Goal: Transaction & Acquisition: Book appointment/travel/reservation

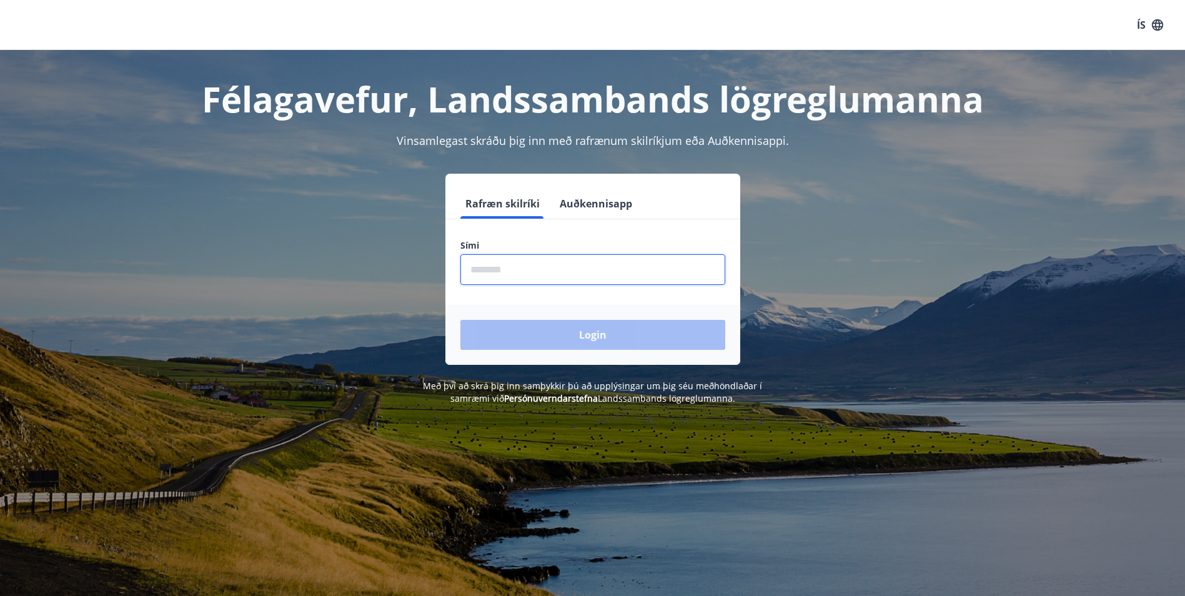
click at [491, 268] on input "phone" at bounding box center [593, 269] width 265 height 31
click at [544, 269] on input "phone" at bounding box center [593, 269] width 265 height 31
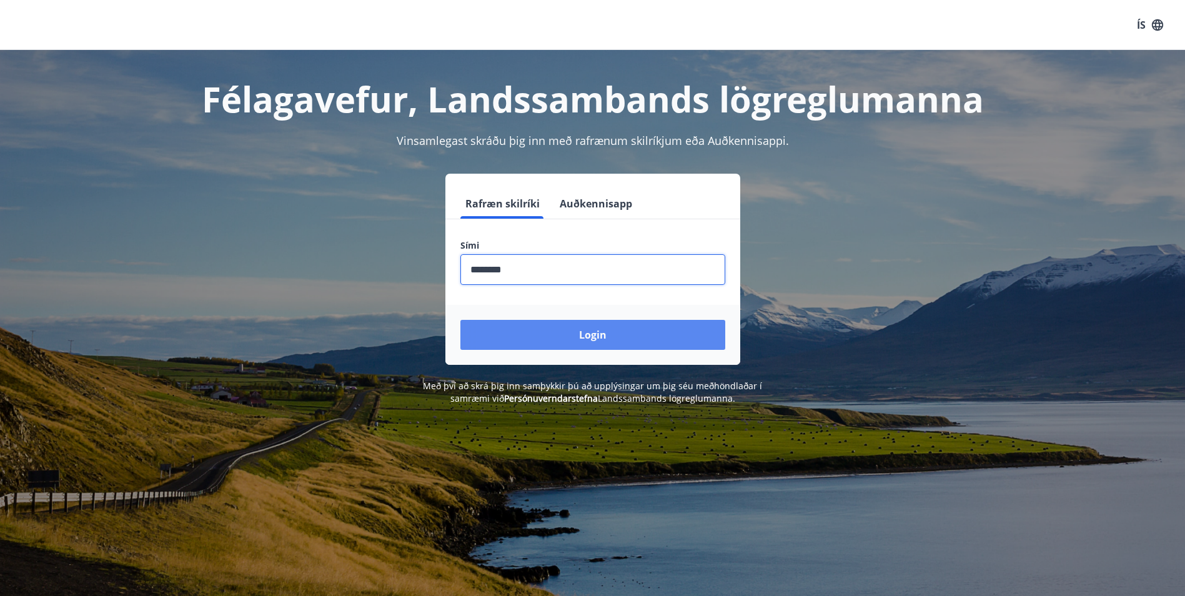
type input "********"
click at [588, 322] on button "Login" at bounding box center [593, 335] width 265 height 30
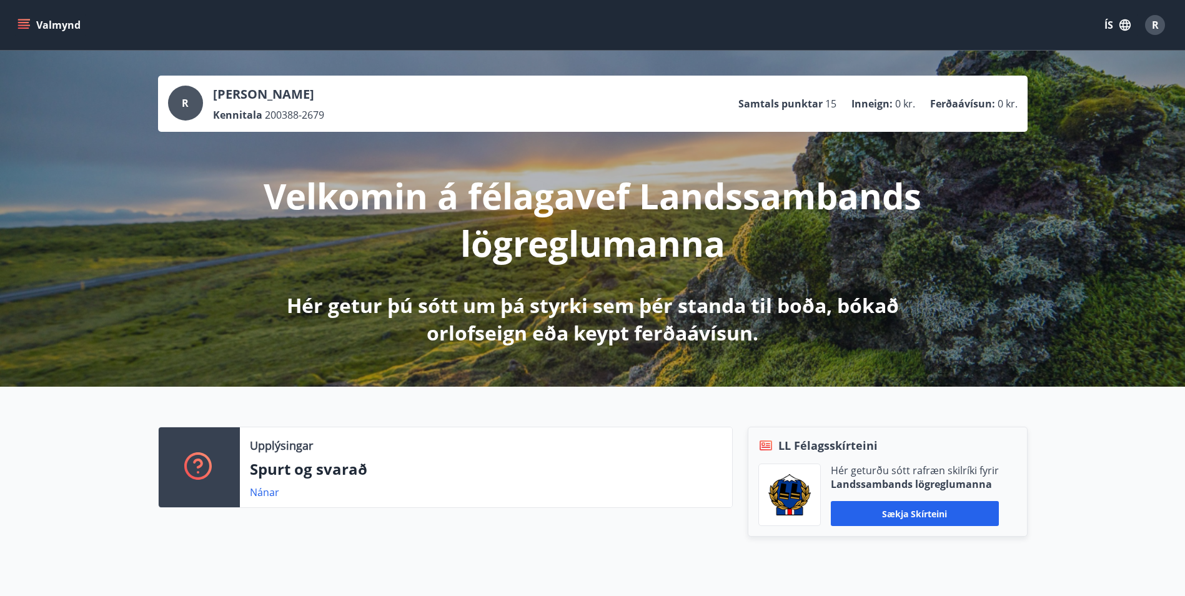
click at [32, 18] on button "Valmynd" at bounding box center [50, 25] width 71 height 22
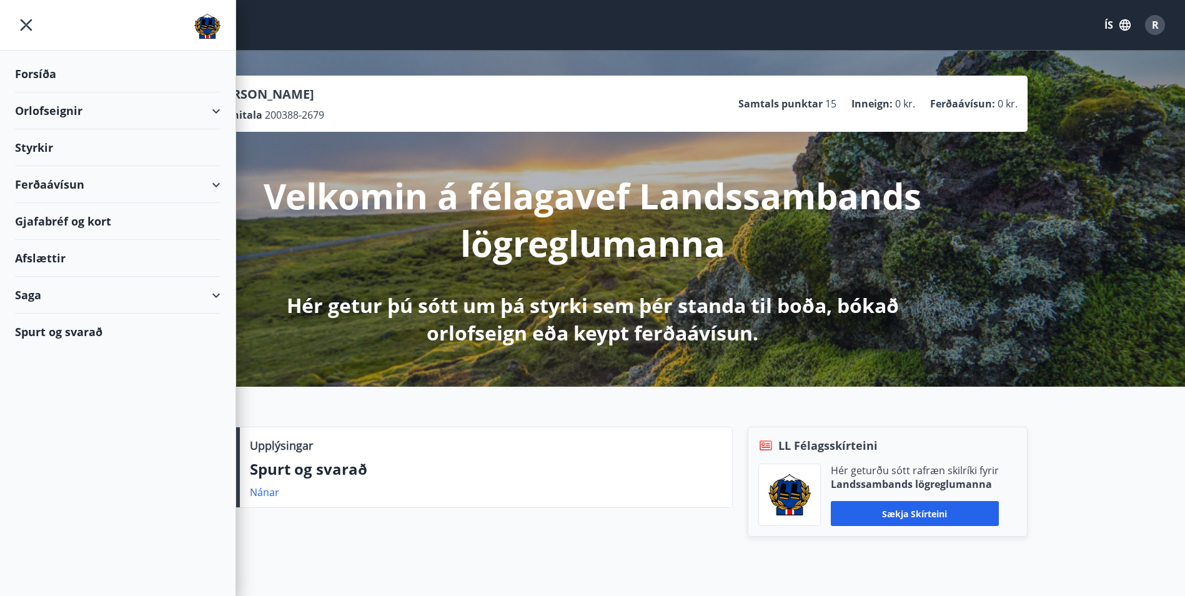
click at [42, 112] on div "Orlofseignir" at bounding box center [118, 110] width 206 height 37
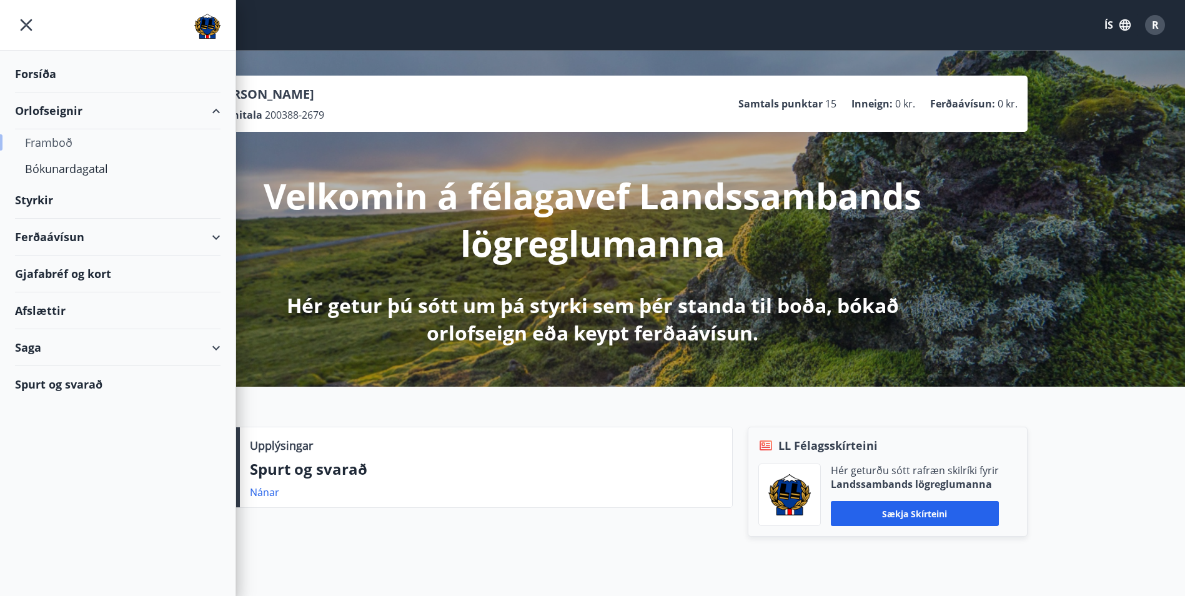
click at [61, 139] on div "Framboð" at bounding box center [118, 142] width 186 height 26
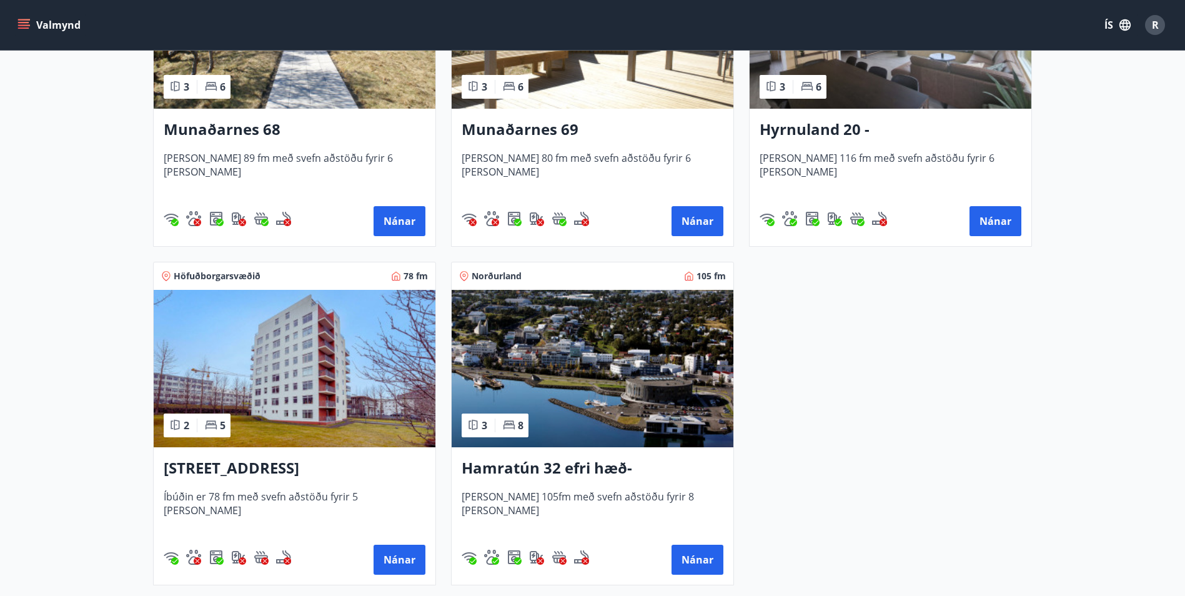
scroll to position [732, 0]
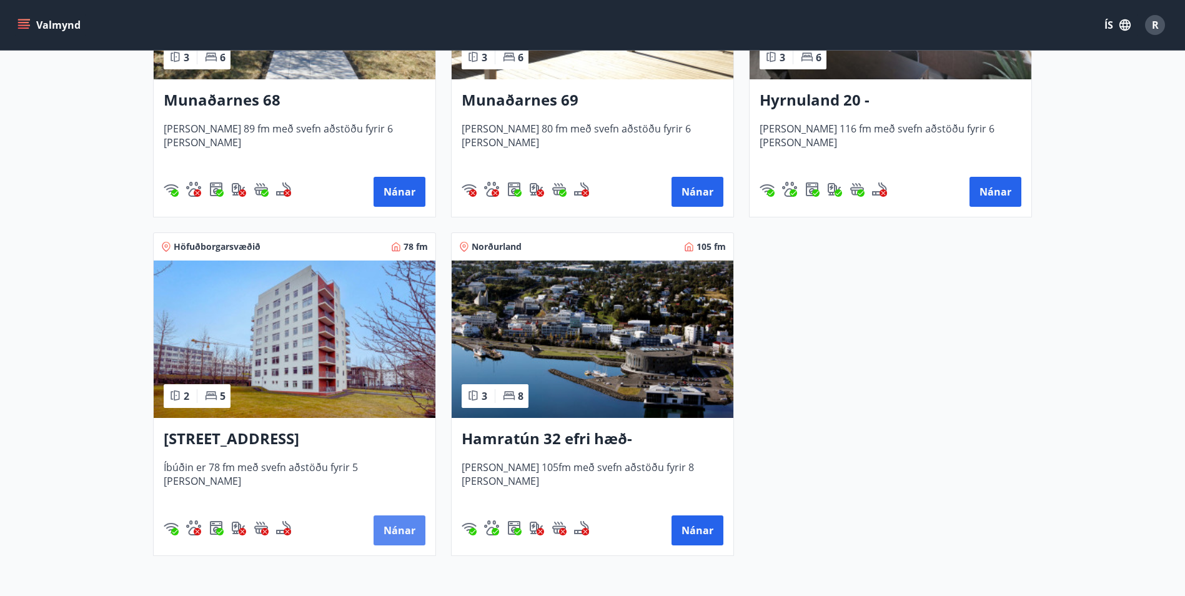
click at [401, 532] on button "Nánar" at bounding box center [400, 530] width 52 height 30
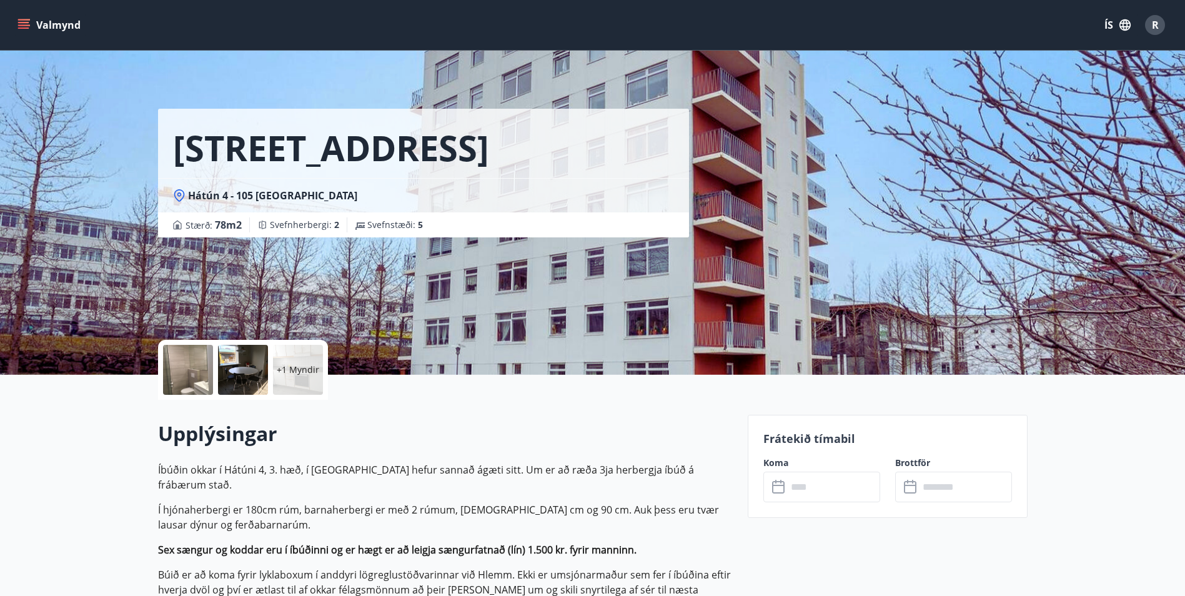
click at [289, 376] on div "+1 Myndir" at bounding box center [298, 370] width 50 height 50
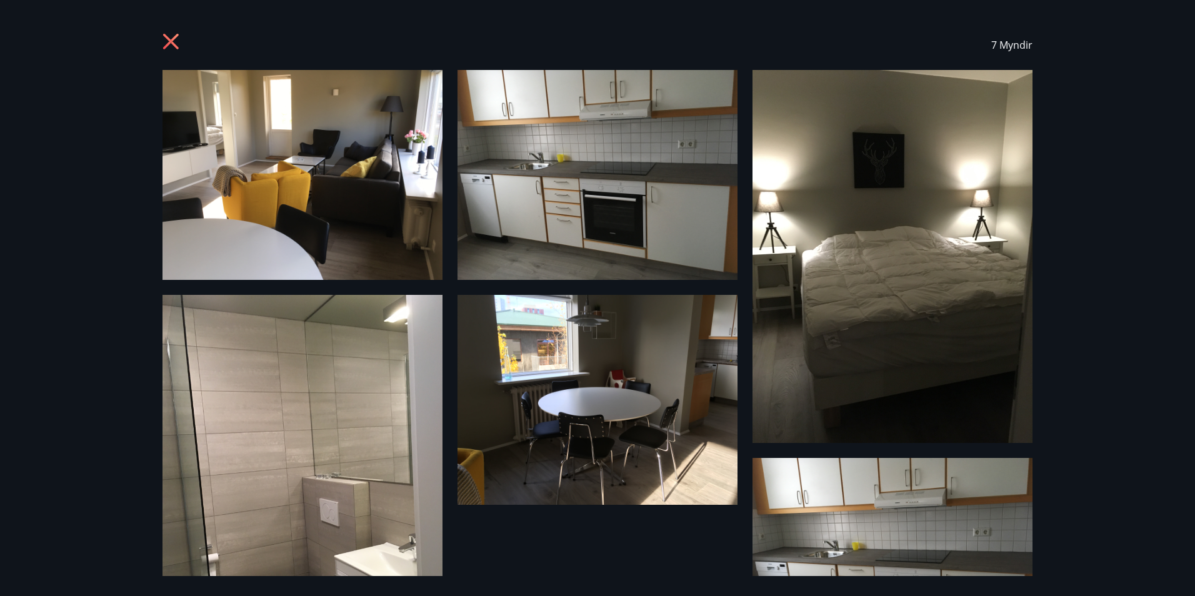
click at [168, 47] on icon at bounding box center [172, 43] width 20 height 20
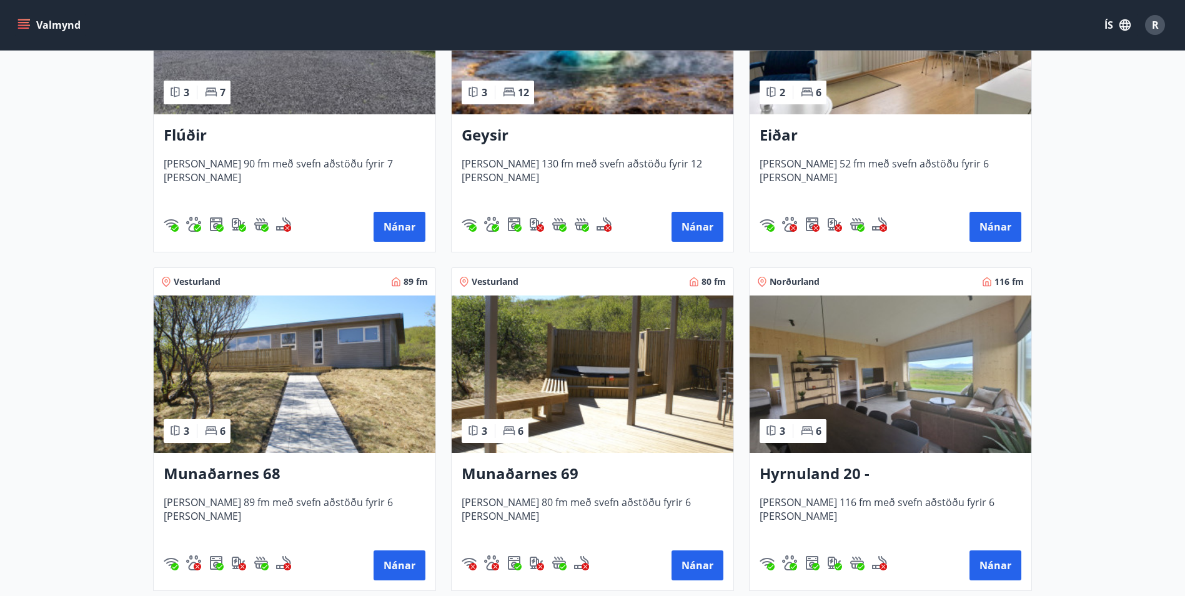
scroll to position [375, 0]
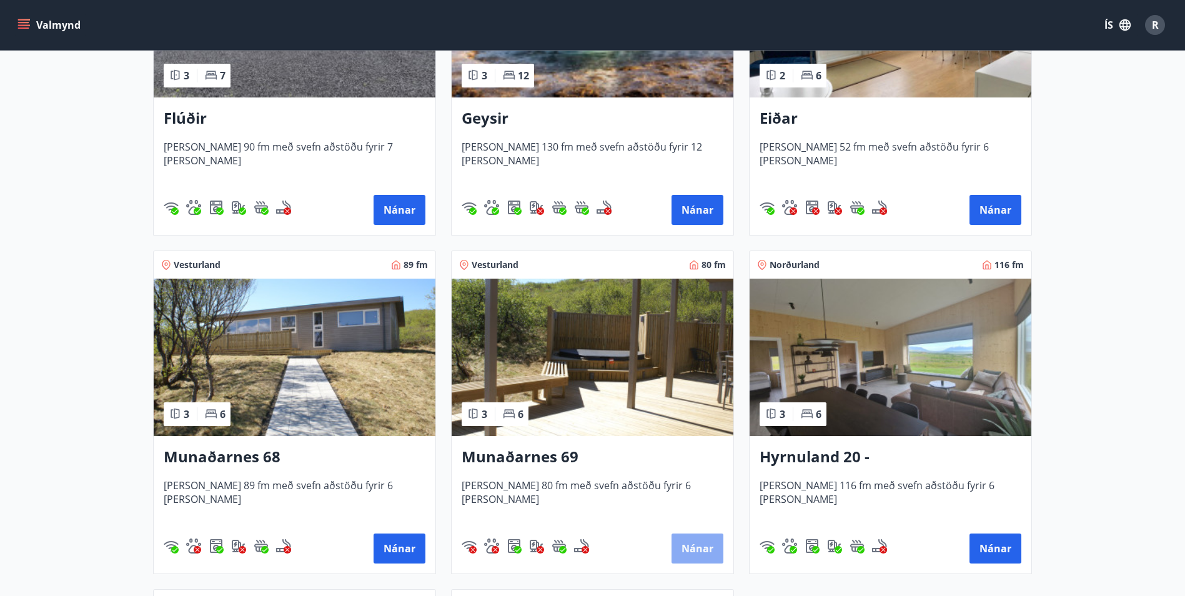
click at [692, 543] on button "Nánar" at bounding box center [698, 549] width 52 height 30
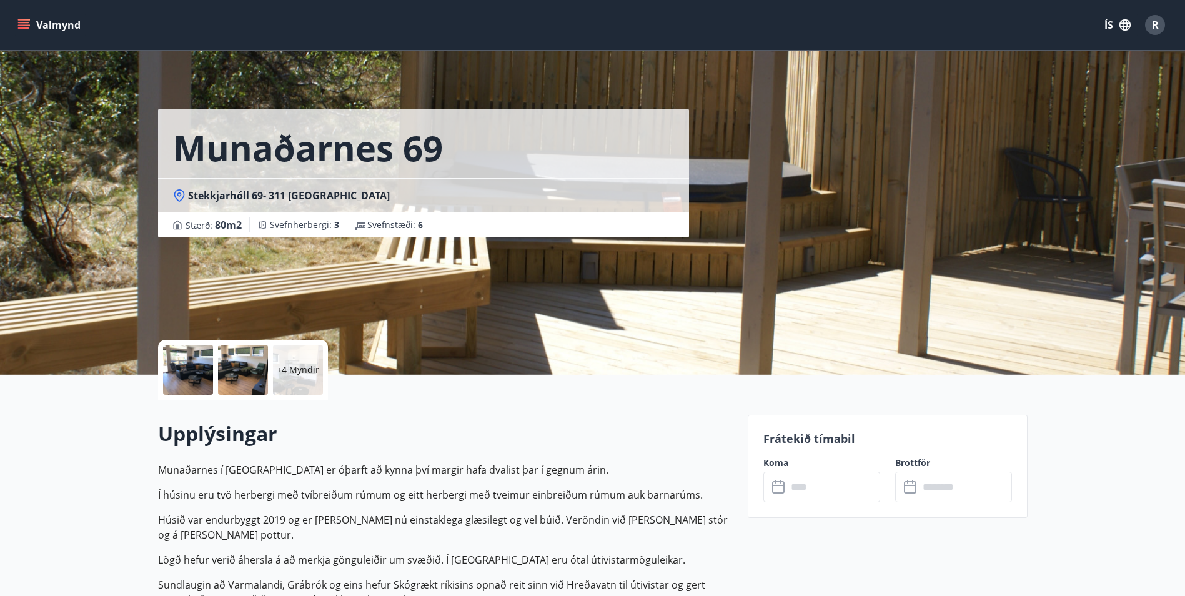
click at [294, 375] on p "+4 Myndir" at bounding box center [298, 370] width 42 height 12
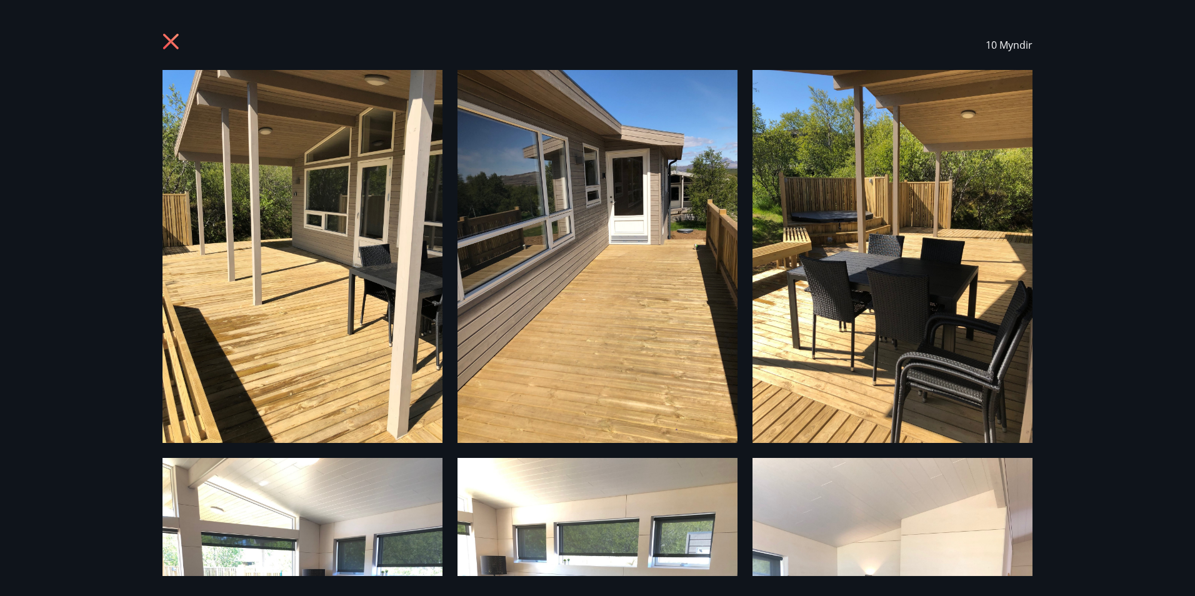
click at [169, 38] on icon at bounding box center [172, 43] width 20 height 20
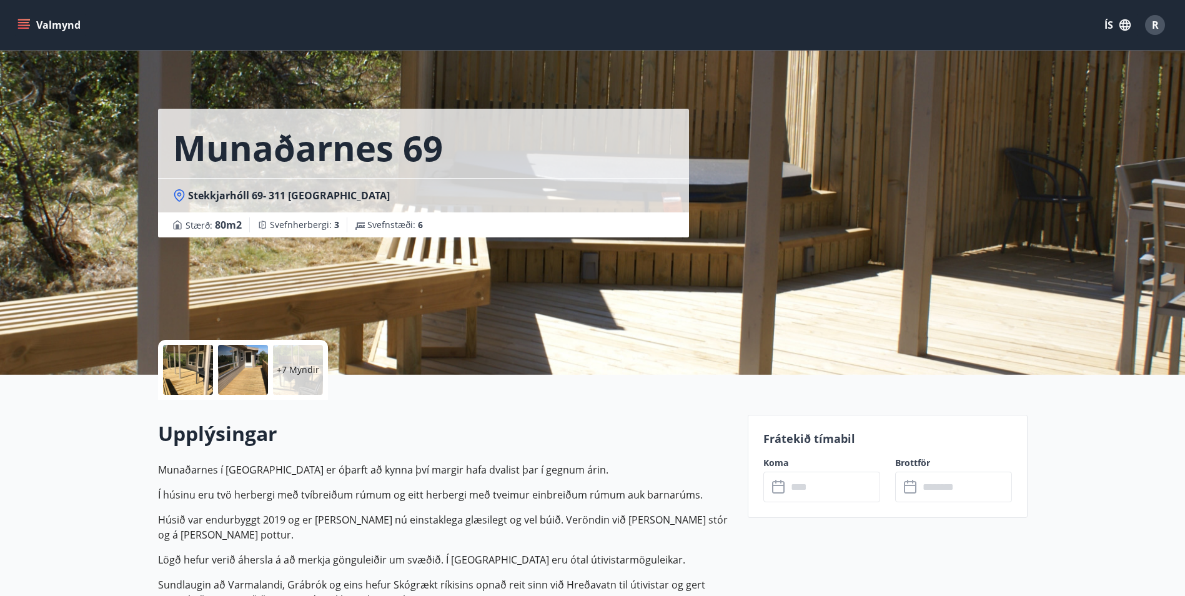
click at [24, 19] on icon "menu" at bounding box center [25, 19] width 14 height 1
